Goal: Task Accomplishment & Management: Manage account settings

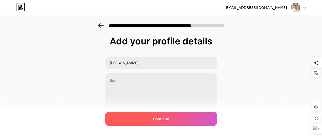
click at [173, 122] on div "Continue" at bounding box center [161, 119] width 112 height 14
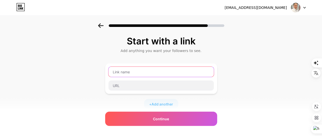
click at [139, 71] on input "text" at bounding box center [160, 72] width 105 height 10
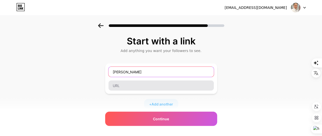
type input "Nguyễn Anh Tuấn"
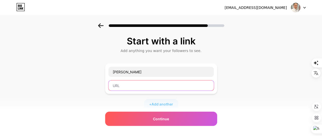
click at [127, 84] on input "text" at bounding box center [160, 86] width 105 height 10
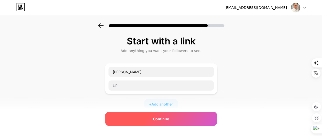
click at [181, 120] on div "Continue" at bounding box center [161, 119] width 112 height 14
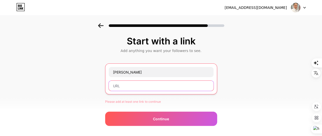
click at [135, 82] on input "text" at bounding box center [161, 86] width 105 height 10
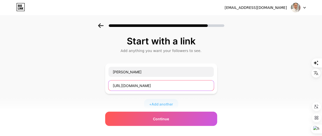
type input "https://zalo.me"
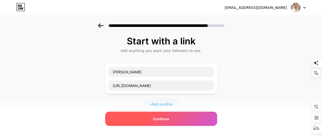
click at [182, 118] on div "Continue" at bounding box center [161, 119] width 112 height 14
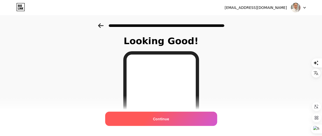
click at [177, 119] on div "Continue" at bounding box center [161, 119] width 112 height 14
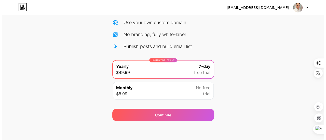
scroll to position [64, 0]
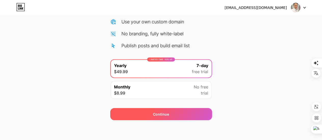
click at [168, 110] on div "Continue" at bounding box center [161, 114] width 102 height 12
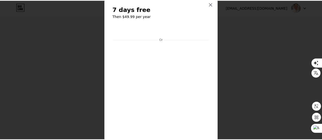
scroll to position [0, 0]
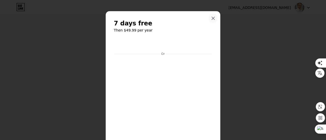
click at [212, 18] on icon at bounding box center [213, 18] width 3 height 3
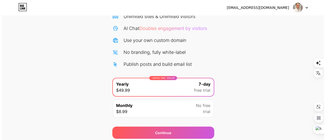
scroll to position [64, 0]
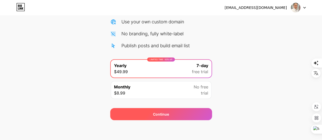
click at [170, 111] on div "Continue" at bounding box center [161, 114] width 102 height 12
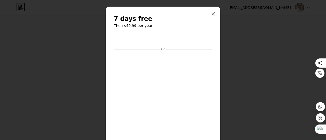
scroll to position [0, 0]
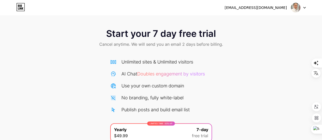
click at [271, 46] on div "Start your 7 day free trial Cancel anytime. We will send you an email 2 days be…" at bounding box center [161, 38] width 322 height 30
click at [304, 6] on div at bounding box center [298, 7] width 15 height 9
click at [294, 7] on img at bounding box center [296, 8] width 10 height 10
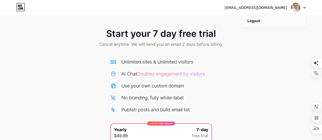
click at [254, 22] on li "Logout" at bounding box center [273, 21] width 63 height 14
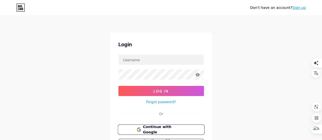
click at [175, 129] on span "Continue with Google" at bounding box center [164, 129] width 43 height 11
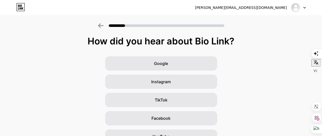
click at [304, 6] on div at bounding box center [298, 7] width 15 height 9
click at [262, 23] on li "Logout" at bounding box center [273, 21] width 63 height 14
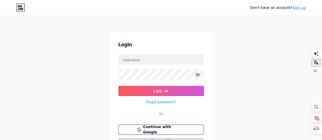
click at [262, 23] on div "Don't have an account? Sign up Login Log In Forgot password? Or Continue with G…" at bounding box center [161, 94] width 322 height 188
